Goal: Participate in discussion: Engage in conversation with other users on a specific topic

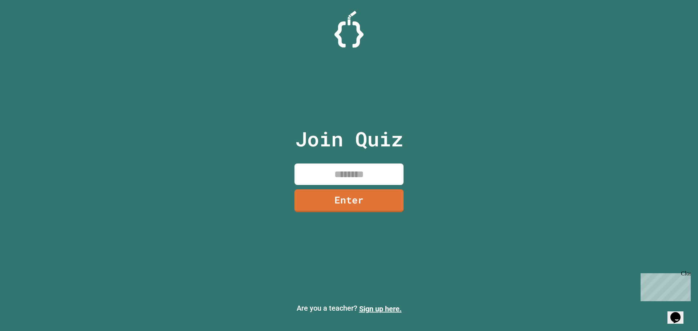
click at [360, 168] on input at bounding box center [348, 174] width 109 height 21
type input "********"
click at [362, 192] on link "Enter" at bounding box center [348, 200] width 109 height 24
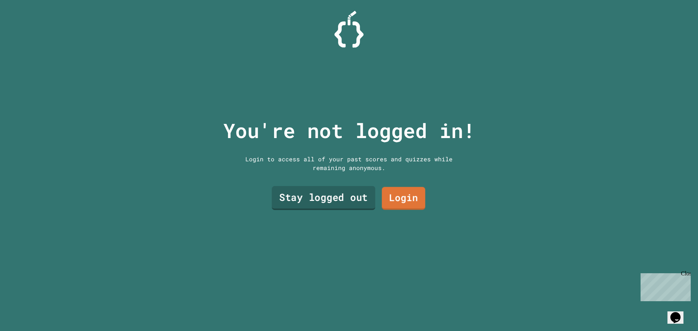
click at [329, 199] on link "Stay logged out" at bounding box center [324, 198] width 104 height 24
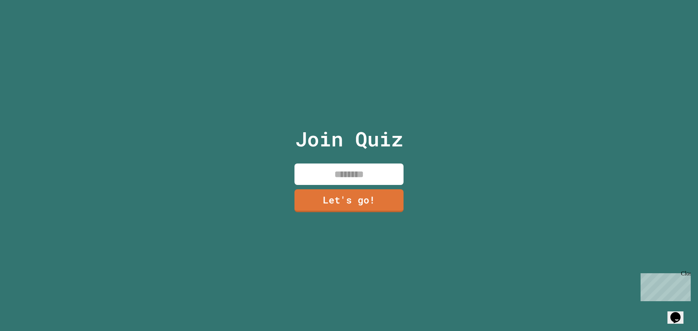
click at [337, 171] on input at bounding box center [348, 174] width 109 height 21
type input "******"
click at [389, 196] on link "Let's go!" at bounding box center [349, 200] width 110 height 24
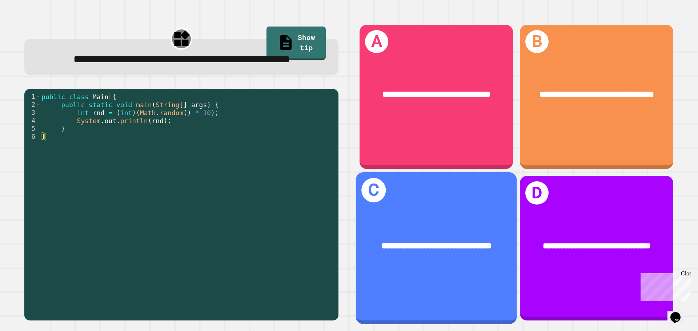
click at [467, 222] on div "**********" at bounding box center [436, 246] width 161 height 49
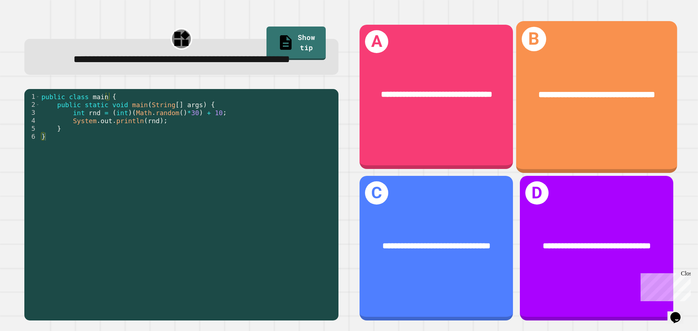
click at [533, 141] on div "**********" at bounding box center [596, 97] width 161 height 152
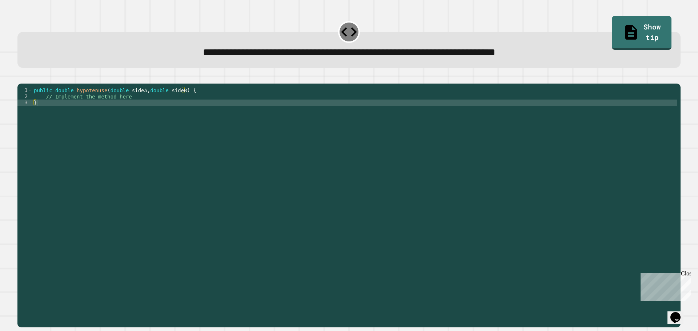
click at [315, 114] on div "public double hypotenuse ( double sideA , double sideB ) { // Implement the met…" at bounding box center [354, 198] width 645 height 222
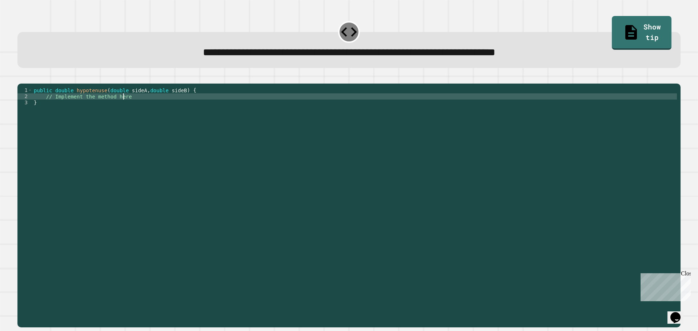
click at [143, 105] on div "public double hypotenuse ( double sideA , double sideB ) { // Implement the met…" at bounding box center [354, 198] width 645 height 222
type textarea "*"
click at [21, 78] on icon "button" at bounding box center [21, 78] width 0 height 0
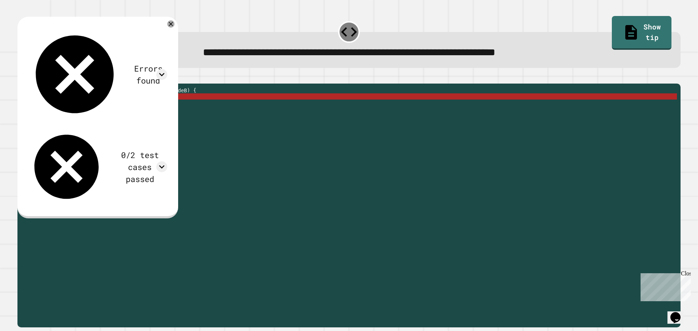
click at [92, 105] on div "public double hypotenuse ( double sideA , double sideB ) { System . out . print…" at bounding box center [354, 198] width 645 height 222
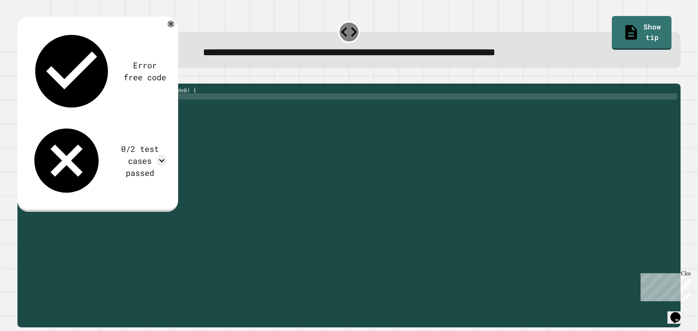
scroll to position [0, 6]
click at [103, 107] on div "public double hypotenuse ( double sideA , double sideB ) { System . out . print…" at bounding box center [354, 198] width 645 height 222
click at [124, 108] on div "public double hypotenuse ( double sideA , double sideB ) { System . out . print…" at bounding box center [354, 198] width 645 height 222
click at [125, 107] on div "public double hypotenuse ( double sideA , double sideB ) { System . out . print…" at bounding box center [354, 198] width 645 height 222
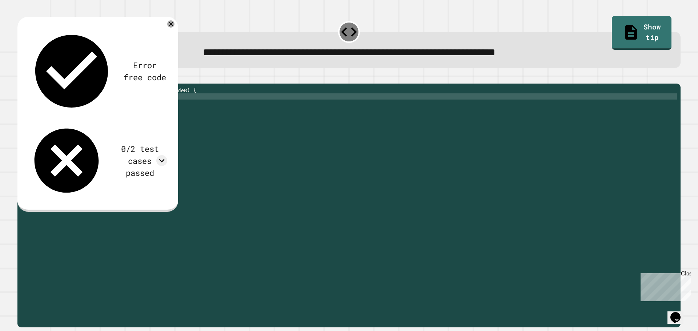
scroll to position [0, 9]
click at [162, 108] on div "public double hypotenuse ( double sideA , double sideB ) { System . out . print…" at bounding box center [354, 198] width 645 height 222
click at [126, 109] on div "public double hypotenuse ( double sideA , double sideB ) { System . out . print…" at bounding box center [354, 198] width 645 height 222
click at [132, 107] on div "public double hypotenuse ( double sideA , double sideB ) { System . out . print…" at bounding box center [354, 198] width 645 height 222
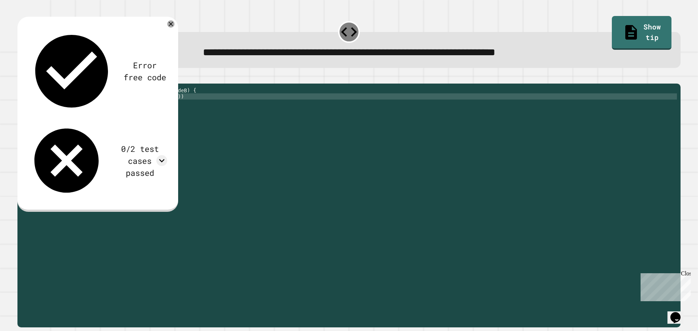
scroll to position [0, 7]
click at [28, 83] on icon "button" at bounding box center [26, 82] width 4 height 5
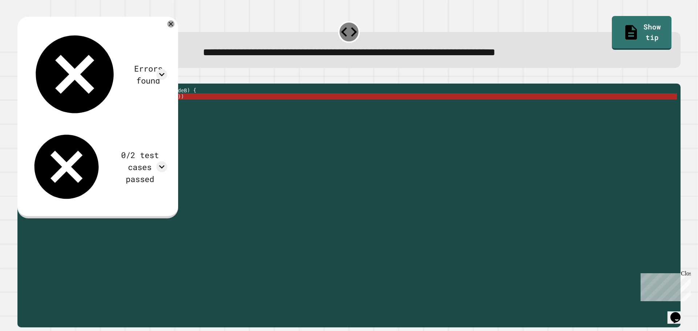
click at [174, 108] on div "public double hypotenuse ( double sideA , double sideB ) { System . out . print…" at bounding box center [354, 198] width 645 height 222
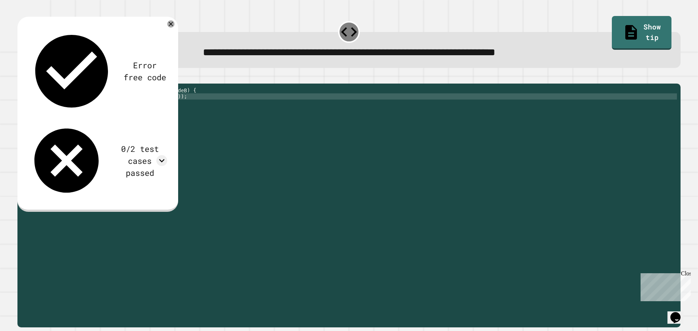
click at [21, 78] on button "button" at bounding box center [21, 78] width 0 height 0
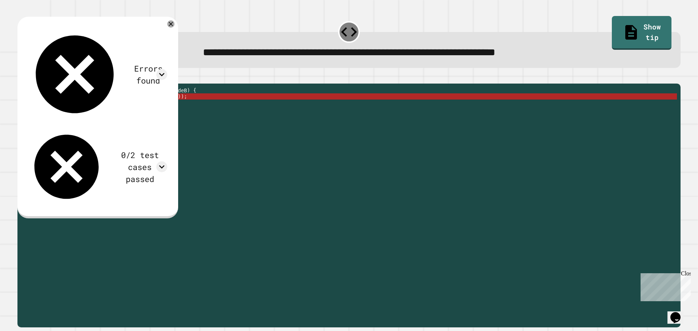
click at [181, 105] on div "public double hypotenuse ( double sideA , double sideB ) { System . out . print…" at bounding box center [354, 198] width 645 height 222
click at [176, 106] on div "public double hypotenuse ( double sideA , double sideB ) { System . out . print…" at bounding box center [354, 198] width 645 height 222
click at [164, 107] on div "public double hypotenuse ( double sideA , double sideB ) { System . out . print…" at bounding box center [354, 198] width 645 height 222
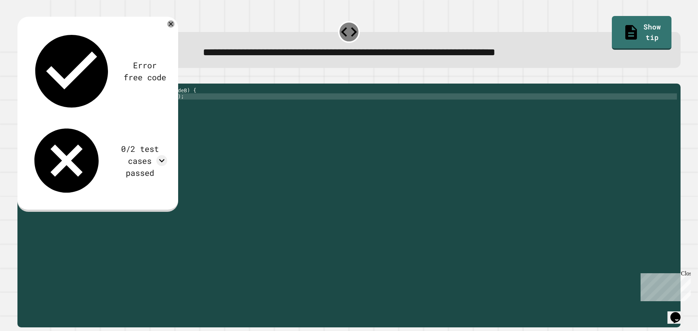
click at [124, 108] on div "public double hypotenuse ( double sideA , double sideB ) { System . out . print…" at bounding box center [354, 198] width 645 height 222
click at [176, 107] on div "public double hypotenuse ( double sideA , double sideB ) { System . out . print…" at bounding box center [354, 198] width 645 height 222
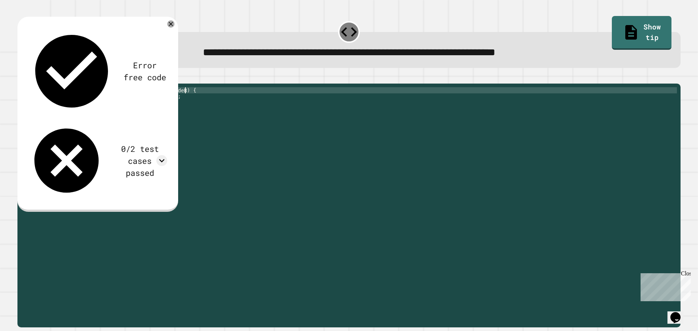
click at [191, 99] on div "public double hypotenuse ( double sideA , double sideB ) { System . out . print…" at bounding box center [354, 198] width 645 height 222
click at [92, 108] on div "public double hypotenuse ( double sideA , double sideB ) { System . out . print…" at bounding box center [354, 198] width 645 height 222
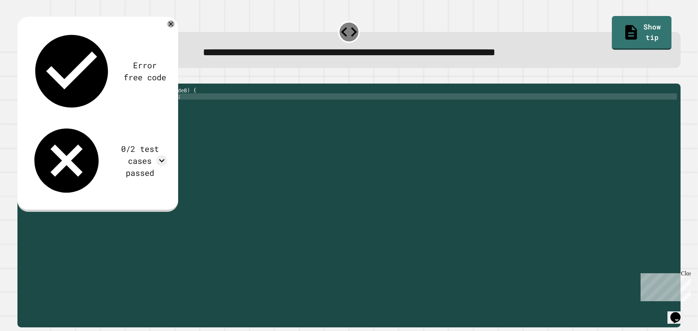
click at [88, 108] on div "public double hypotenuse ( double sideA , double sideB ) { System . out . print…" at bounding box center [354, 198] width 645 height 222
click at [89, 108] on div "public double hypotenuse ( double sideA , double sideB ) { System . out . print…" at bounding box center [354, 198] width 645 height 222
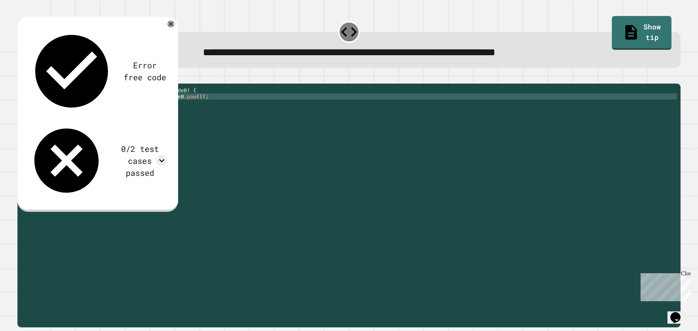
click at [191, 108] on div "public double hypotenuse ( double sideA , double sideB ) { System . out . print…" at bounding box center [354, 198] width 645 height 222
type textarea "**********"
click at [21, 78] on icon "button" at bounding box center [21, 78] width 0 height 0
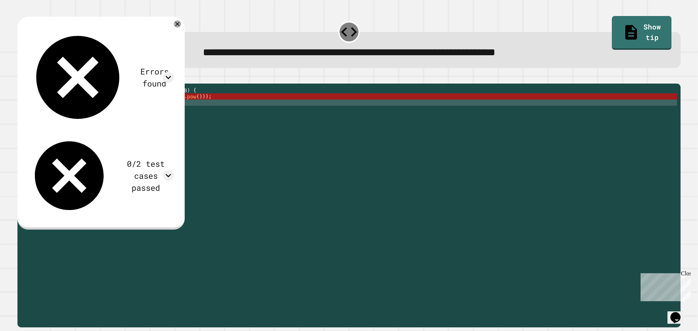
scroll to position [0, 0]
click at [197, 115] on div "public double hypotenuse ( double sideA , double sideB ) { System . out . print…" at bounding box center [354, 198] width 645 height 222
click at [196, 106] on div "public double hypotenuse ( double sideA , double sideB ) { System . out . print…" at bounding box center [354, 198] width 645 height 222
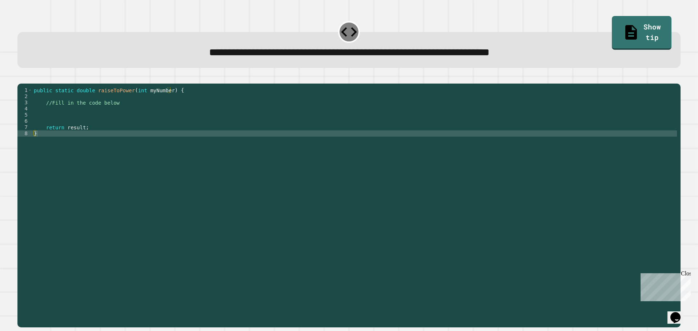
click at [162, 113] on div "public static double raiseToPower ( int myNumber ) { //Fill in the code below r…" at bounding box center [354, 198] width 645 height 222
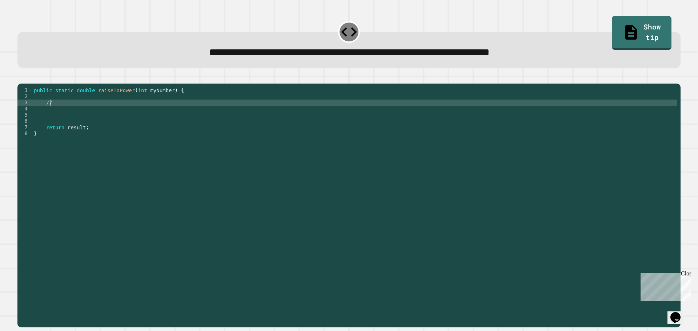
type textarea "*"
click at [138, 110] on div "public static double raiseToPower ( int myNumber ) { return myNumber . pow ( 5 …" at bounding box center [354, 198] width 645 height 222
click at [140, 111] on div "public static double raiseToPower ( int myNumber ) { return myNumber . pow ( 5 …" at bounding box center [354, 198] width 645 height 222
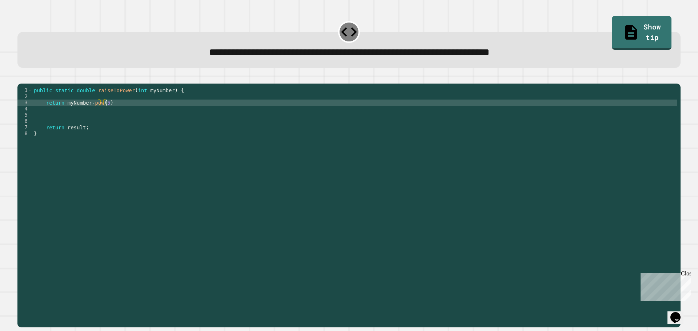
drag, startPoint x: 131, startPoint y: 137, endPoint x: 69, endPoint y: 69, distance: 92.1
click at [131, 137] on div "public static double raiseToPower ( int myNumber ) { return myNumber . pow ( 5 …" at bounding box center [354, 198] width 645 height 222
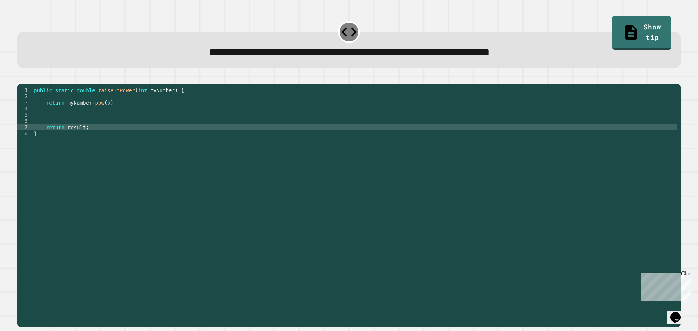
click at [21, 78] on icon "button" at bounding box center [21, 78] width 0 height 0
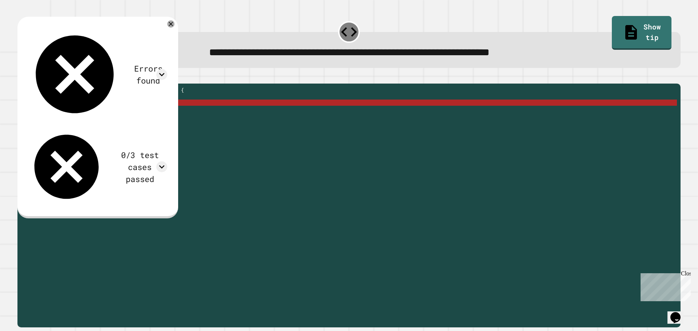
click at [130, 116] on div "public static double raiseToPower ( int myNumber ) { return myNumber . pow ( 5 …" at bounding box center [354, 198] width 645 height 222
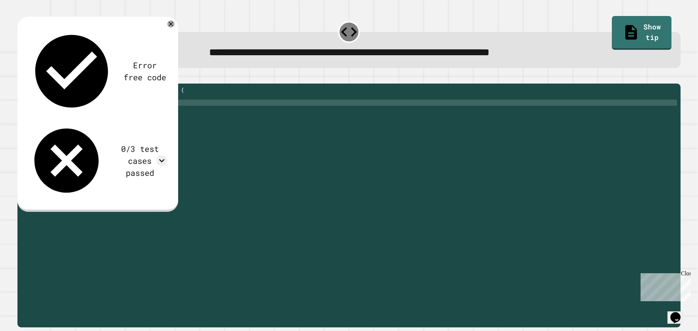
scroll to position [0, 5]
click at [28, 85] on icon "button" at bounding box center [26, 82] width 4 height 5
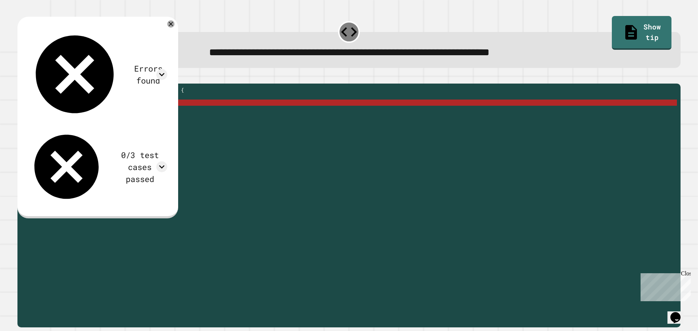
click at [129, 115] on div "public static double raiseToPower ( int myNumber ) { return myNumber . pow ( 5 …" at bounding box center [354, 198] width 645 height 222
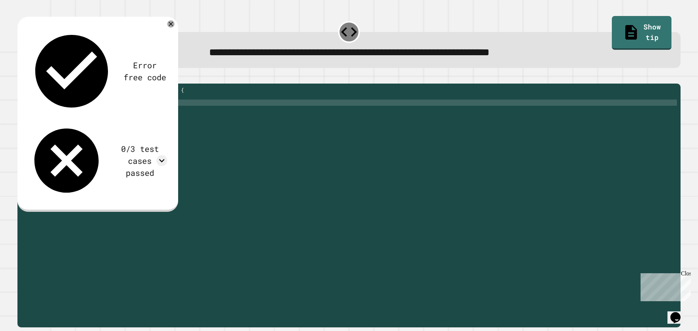
type textarea "*"
click at [101, 116] on div "public static double raiseToPower ( int myNumber ) { double result = Math . pow…" at bounding box center [354, 198] width 645 height 222
click at [131, 115] on div "public static double raiseToPower ( int myNumber ) { double result = myNumber .…" at bounding box center [354, 198] width 645 height 222
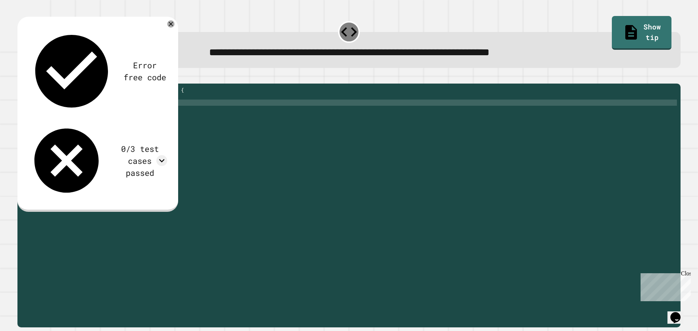
scroll to position [0, 6]
click at [137, 114] on div "public static double raiseToPower ( int myNumber ) { double result = myNumber .…" at bounding box center [354, 198] width 645 height 222
click at [28, 83] on icon "button" at bounding box center [26, 82] width 4 height 5
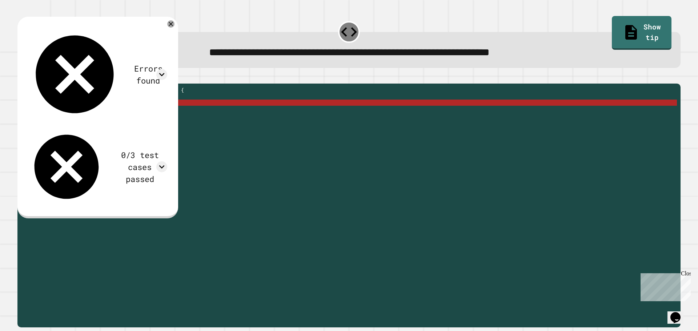
click at [91, 114] on div "public static double raiseToPower ( int myNumber ) { double result = myNumber .…" at bounding box center [354, 198] width 645 height 222
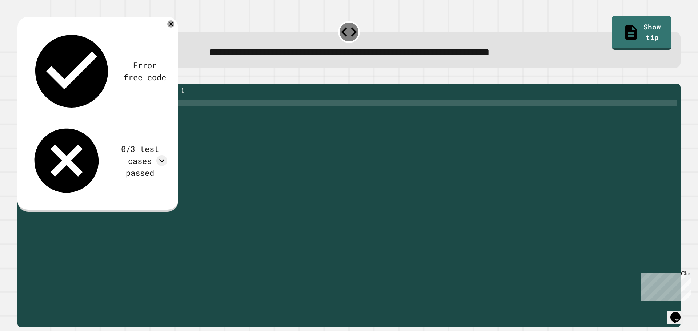
scroll to position [0, 5]
click at [21, 78] on button "button" at bounding box center [21, 78] width 0 height 0
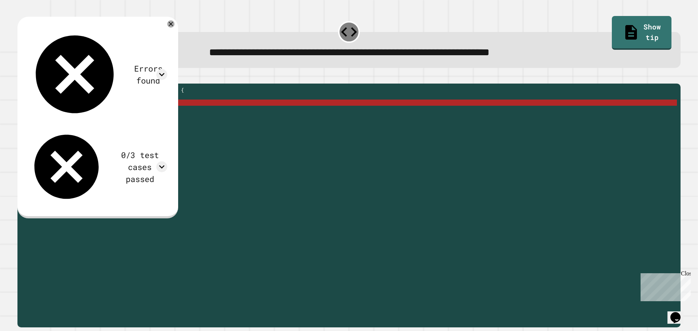
click at [133, 113] on div "public static double raiseToPower ( int myNumber ) { double result = ( double )…" at bounding box center [354, 198] width 645 height 222
click at [134, 117] on div "public static double raiseToPower ( int myNumber ) { double result = ( double )…" at bounding box center [354, 198] width 645 height 222
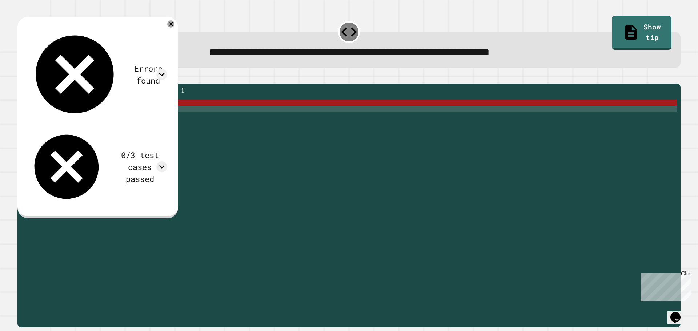
scroll to position [0, 0]
click at [134, 108] on div "public static double raiseToPower ( int myNumber ) { double result = ( double )…" at bounding box center [354, 198] width 645 height 222
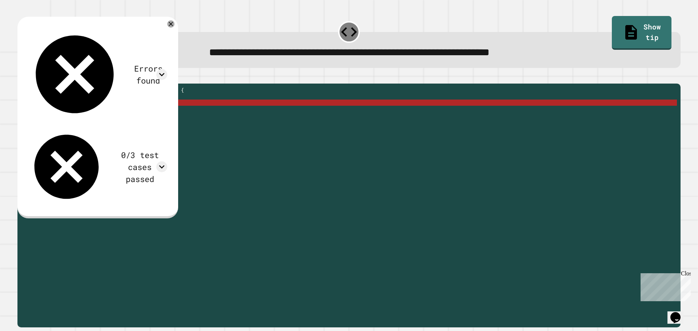
drag, startPoint x: 149, startPoint y: 114, endPoint x: 145, endPoint y: 114, distance: 3.7
click at [145, 114] on div "public static double raiseToPower ( int myNumber ) { double result = ( double )…" at bounding box center [354, 198] width 645 height 222
click at [149, 112] on div "public static double raiseToPower ( int myNumber ) { double result = ( double )…" at bounding box center [354, 192] width 645 height 210
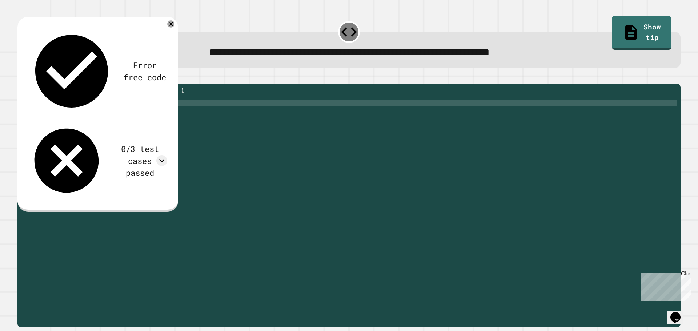
type textarea "**********"
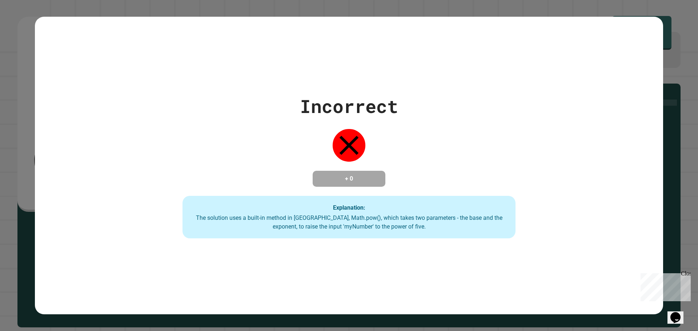
scroll to position [0, 9]
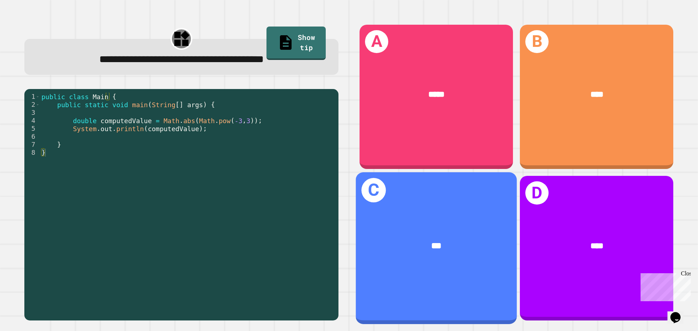
click at [483, 222] on div "***" at bounding box center [436, 246] width 161 height 49
